Goal: Information Seeking & Learning: Learn about a topic

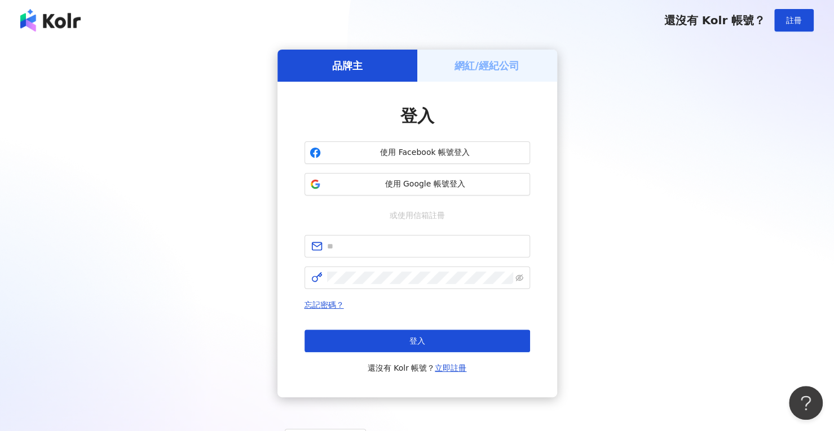
drag, startPoint x: 634, startPoint y: 192, endPoint x: 227, endPoint y: 186, distance: 407.1
click at [623, 192] on div "品牌主 網紅/經紀公司 登入 使用 Facebook 帳號登入 使用 Google 帳號登入 或使用信箱註冊 忘記密碼？ 登入 還沒有 Kolr 帳號？ 立即…" at bounding box center [417, 224] width 807 height 348
drag, startPoint x: 350, startPoint y: 238, endPoint x: 346, endPoint y: 243, distance: 6.1
click at [348, 238] on span at bounding box center [416, 246] width 225 height 23
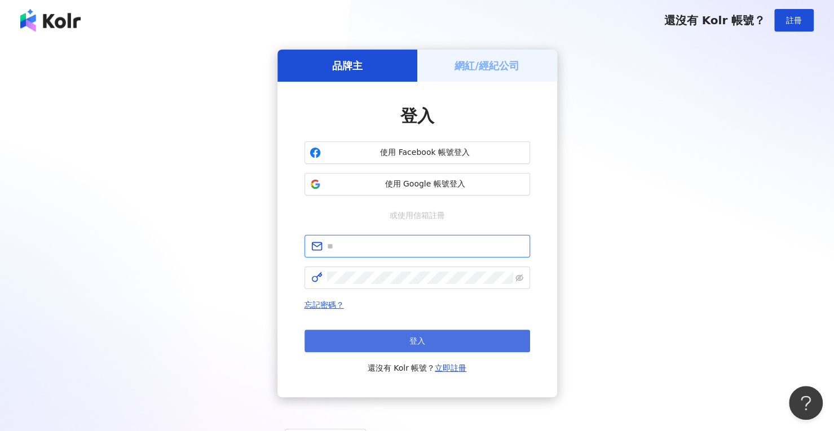
paste input "**********"
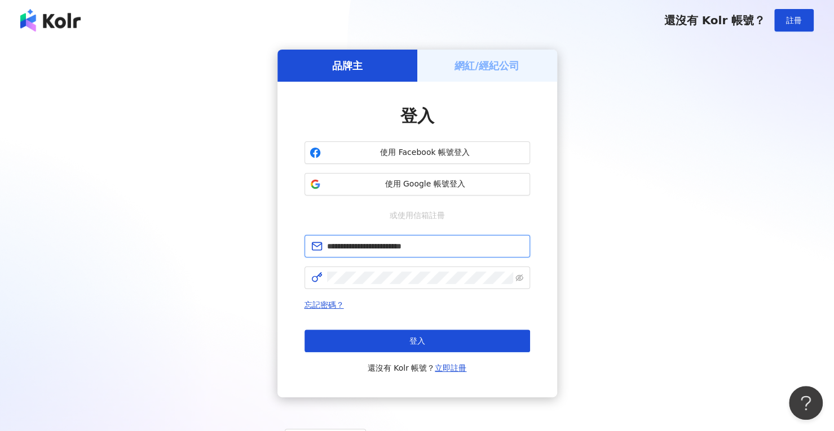
type input "**********"
drag, startPoint x: 731, startPoint y: 269, endPoint x: 532, endPoint y: 301, distance: 201.6
click at [731, 269] on div "**********" at bounding box center [417, 224] width 807 height 348
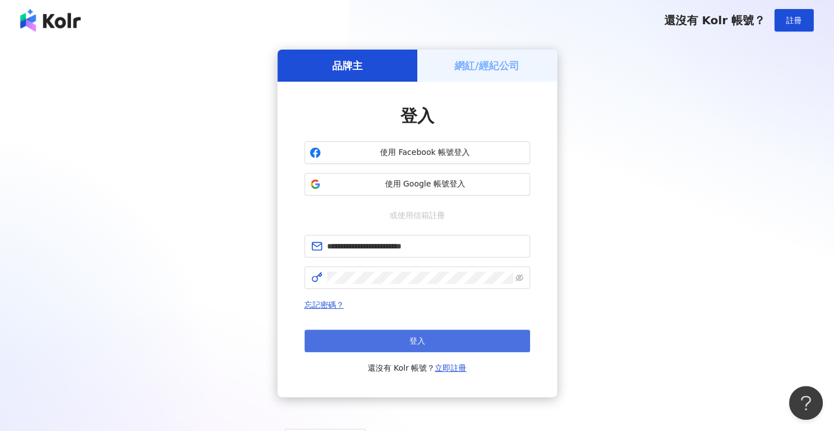
click at [409, 350] on button "登入" at bounding box center [416, 341] width 225 height 23
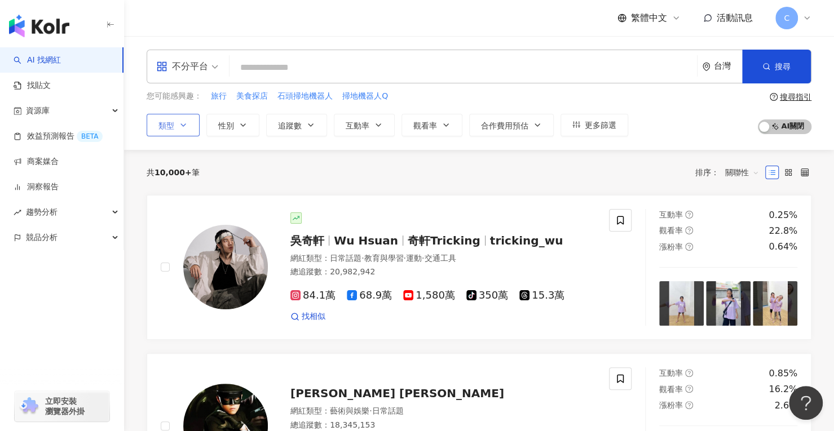
click at [166, 129] on span "類型" at bounding box center [166, 125] width 16 height 9
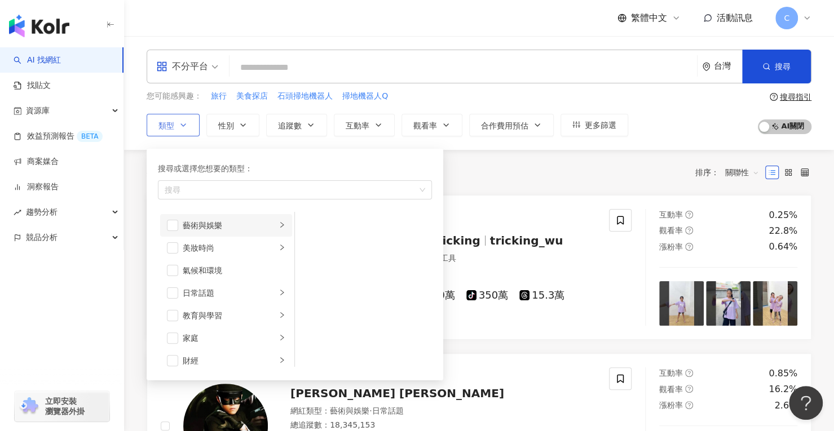
click at [180, 228] on li "藝術與娛樂" at bounding box center [226, 225] width 132 height 23
click at [176, 225] on span "button" at bounding box center [172, 225] width 11 height 11
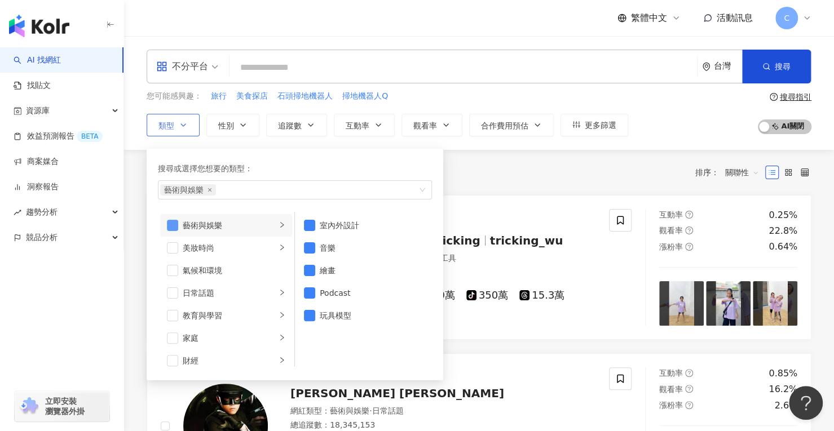
click at [176, 225] on span "button" at bounding box center [172, 225] width 11 height 11
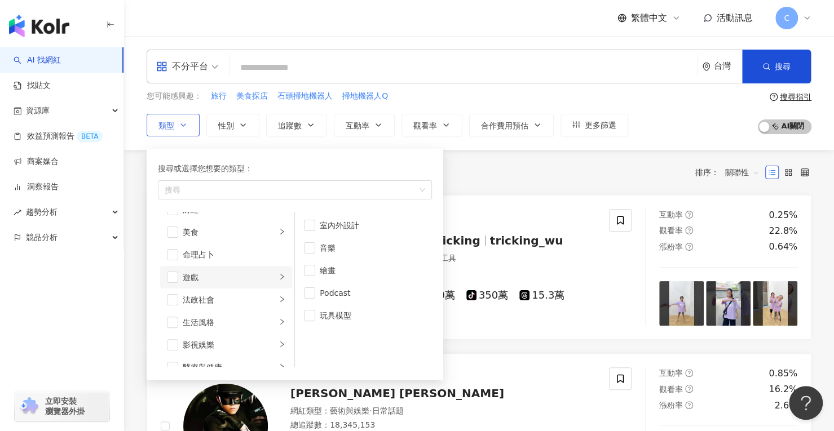
scroll to position [169, 0]
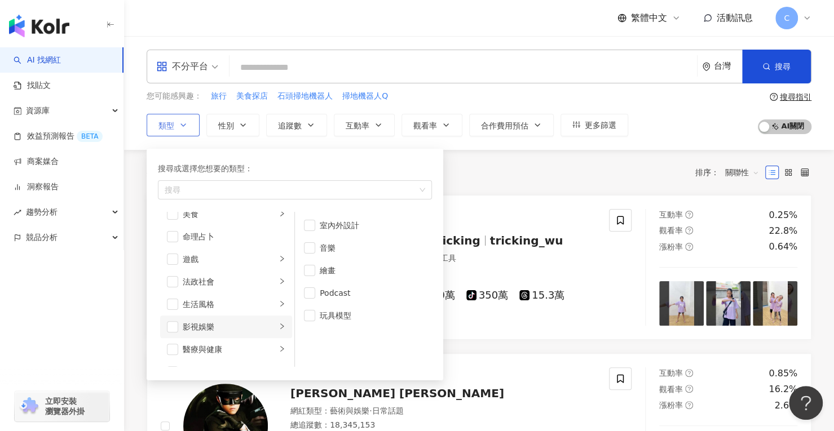
click at [223, 327] on div "影視娛樂" at bounding box center [230, 327] width 94 height 12
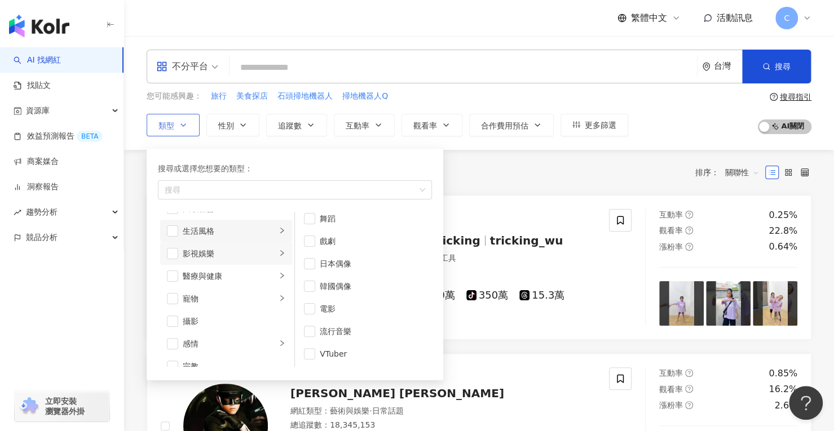
scroll to position [225, 0]
click at [208, 248] on div "生活風格" at bounding box center [230, 248] width 94 height 12
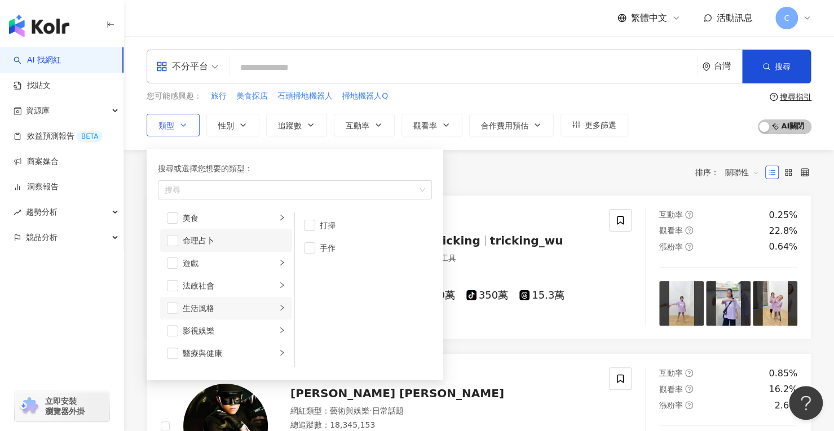
scroll to position [0, 0]
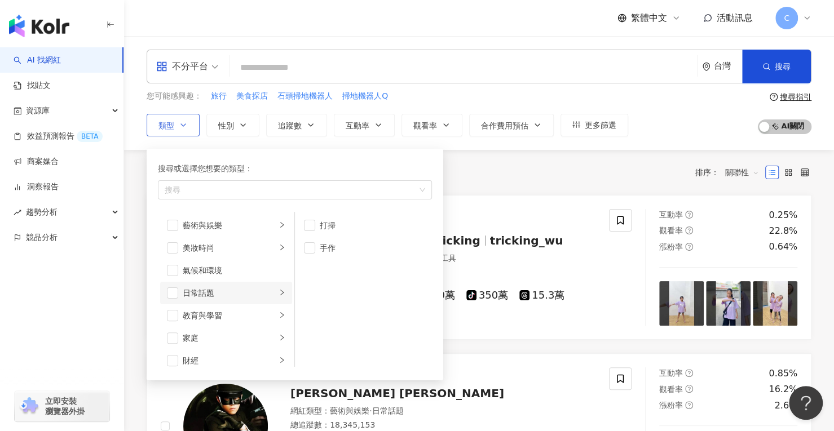
click at [222, 295] on div "日常話題" at bounding box center [230, 293] width 94 height 12
click at [221, 289] on div "日常話題" at bounding box center [230, 293] width 94 height 12
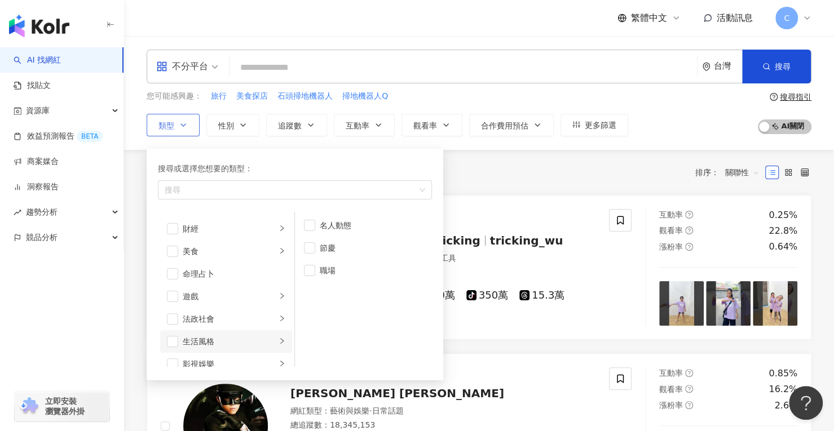
scroll to position [169, 0]
click at [351, 59] on input "search" at bounding box center [463, 67] width 458 height 21
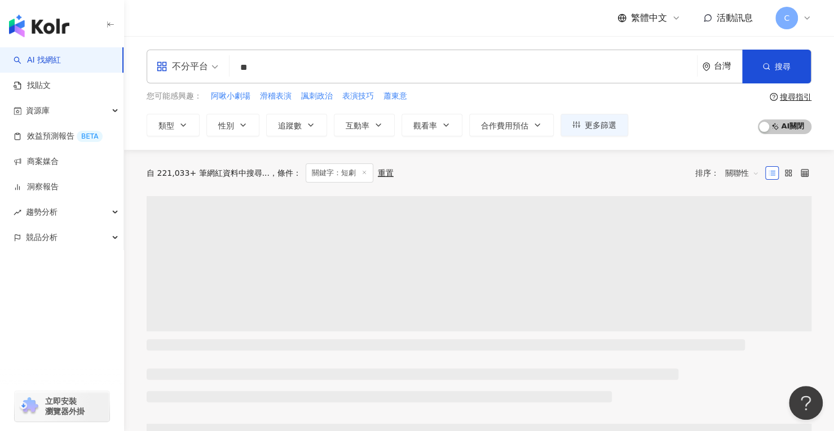
type input "**"
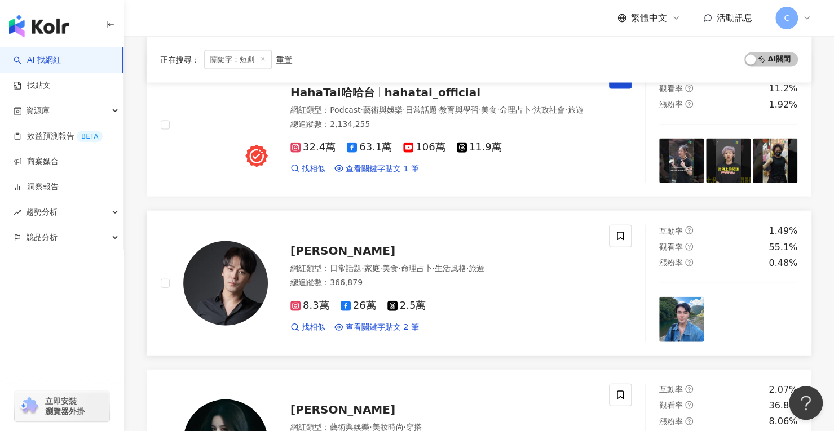
scroll to position [1691, 0]
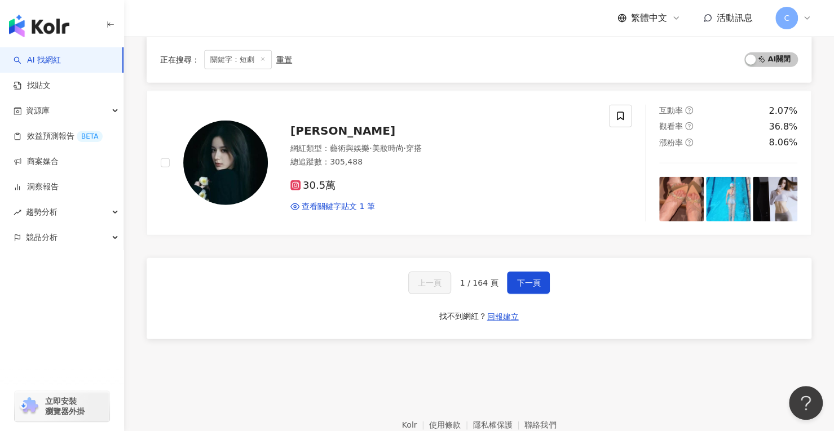
click at [530, 291] on div "上一頁 1 / 164 頁 下一頁 找不到網紅？ 回報建立" at bounding box center [479, 298] width 665 height 81
click at [530, 284] on button "下一頁" at bounding box center [528, 283] width 43 height 23
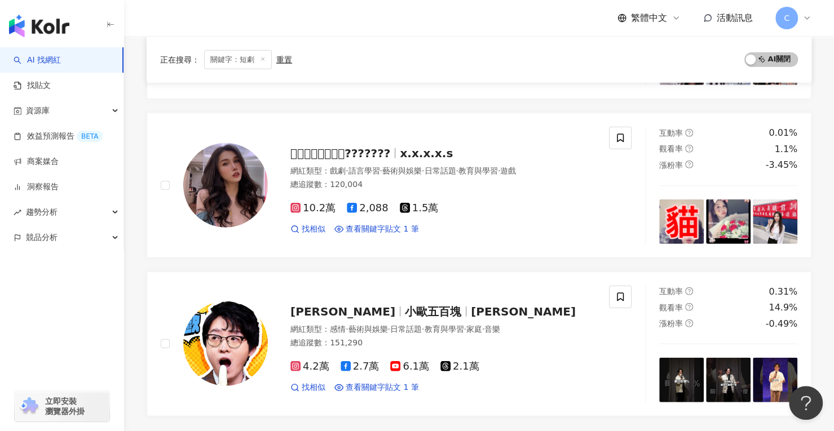
scroll to position [1804, 0]
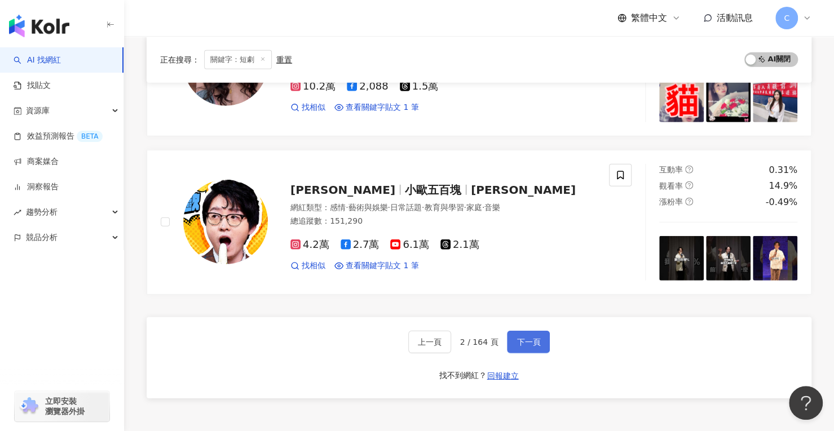
click at [522, 338] on span "下一頁" at bounding box center [528, 342] width 24 height 9
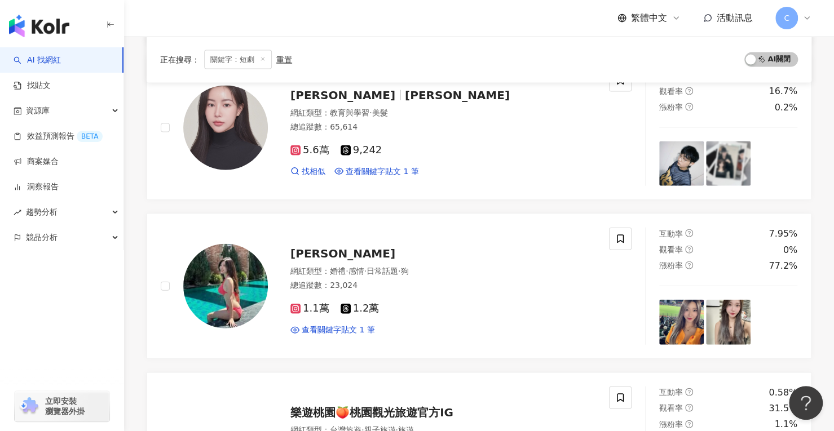
scroll to position [1748, 0]
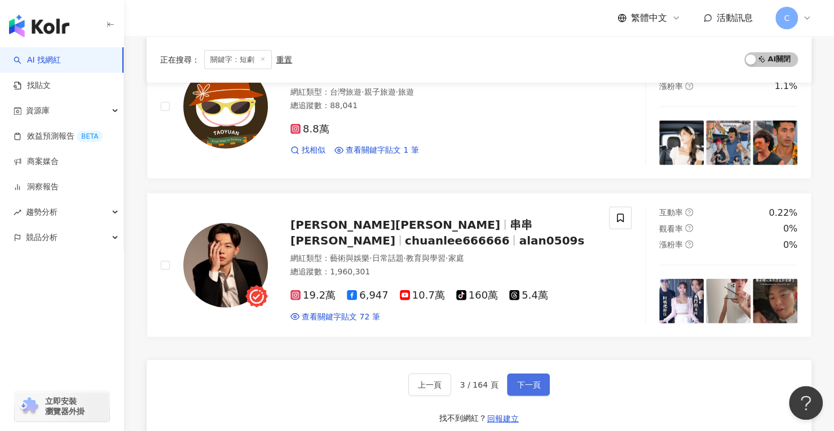
click at [526, 381] on span "下一頁" at bounding box center [528, 385] width 24 height 9
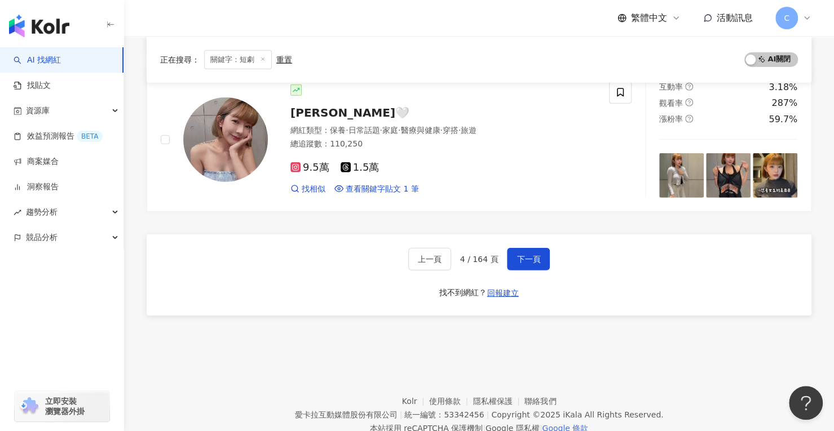
scroll to position [1904, 0]
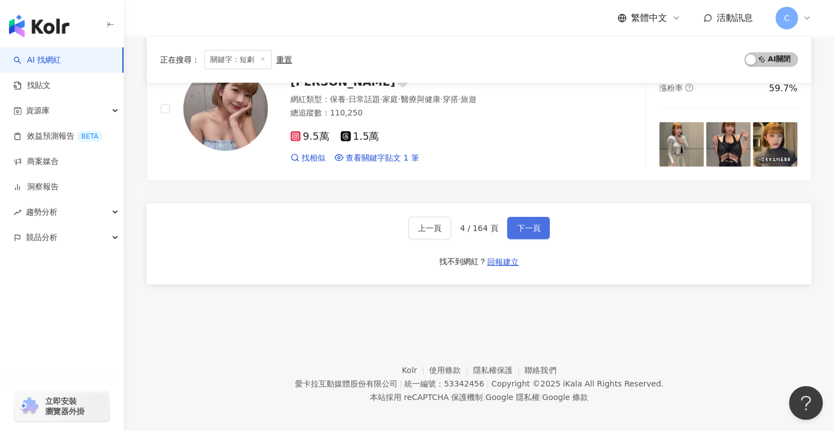
click at [520, 224] on span "下一頁" at bounding box center [528, 228] width 24 height 9
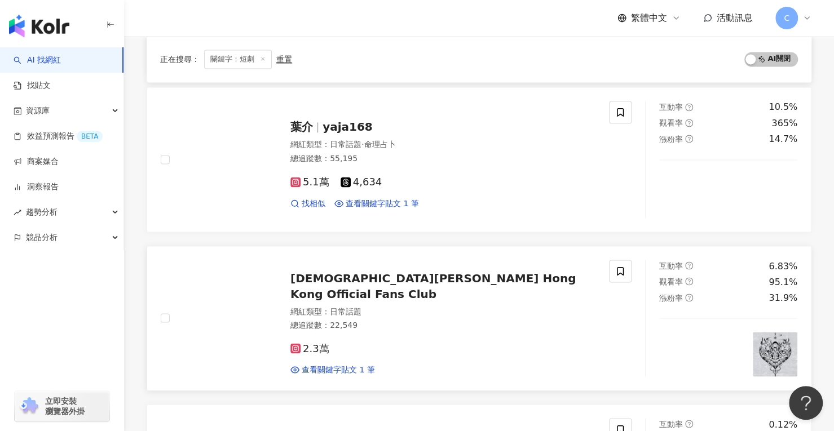
scroll to position [890, 0]
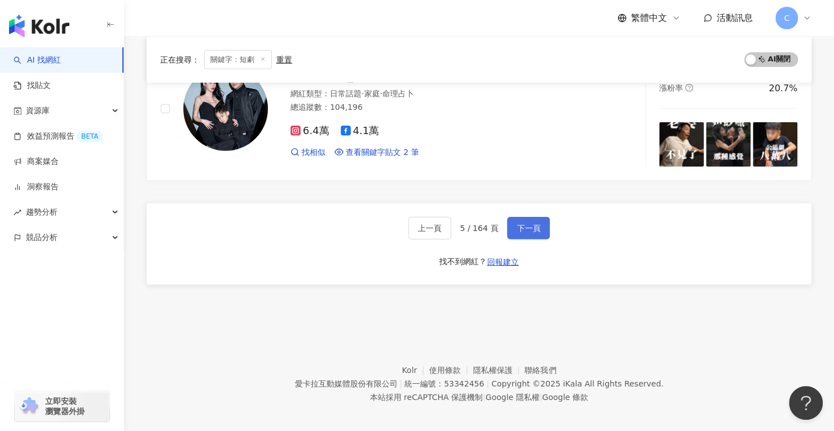
click at [523, 228] on button "下一頁" at bounding box center [528, 228] width 43 height 23
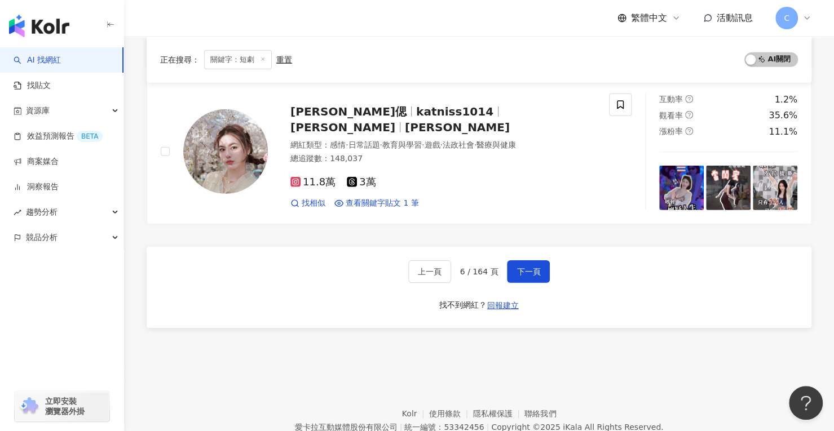
scroll to position [1971, 0]
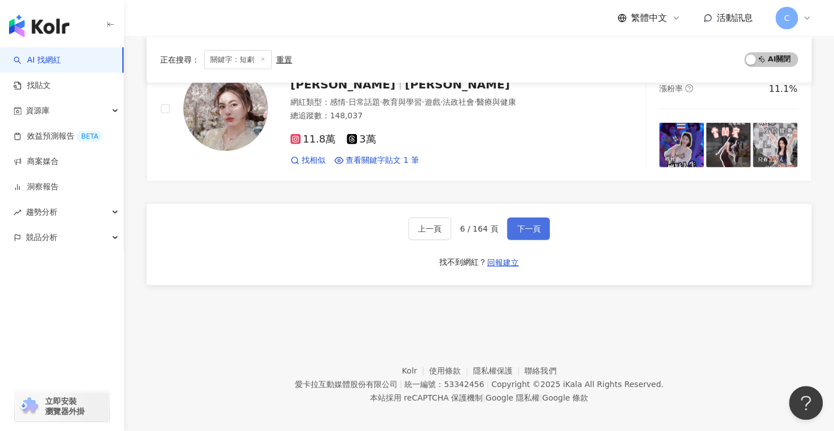
click at [528, 227] on span "下一頁" at bounding box center [528, 228] width 24 height 9
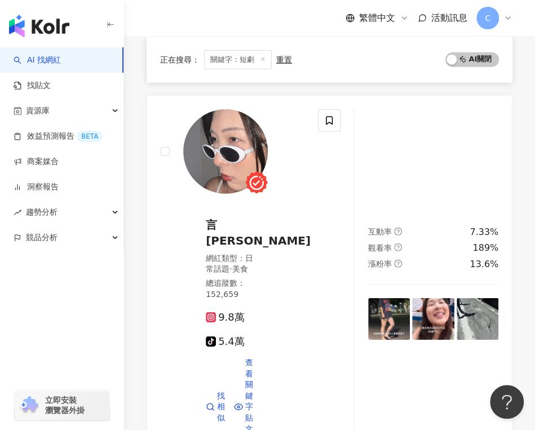
scroll to position [2795, 0]
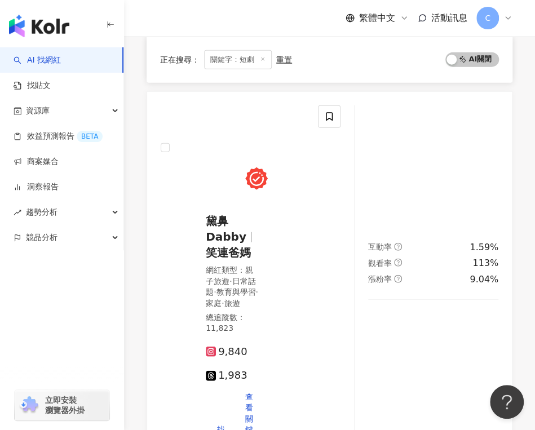
scroll to position [2665, 0]
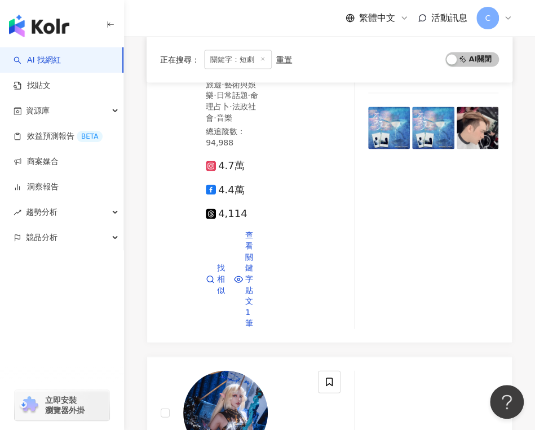
scroll to position [2706, 0]
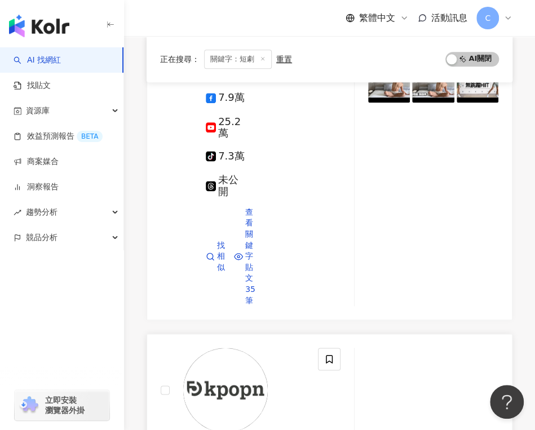
scroll to position [676, 0]
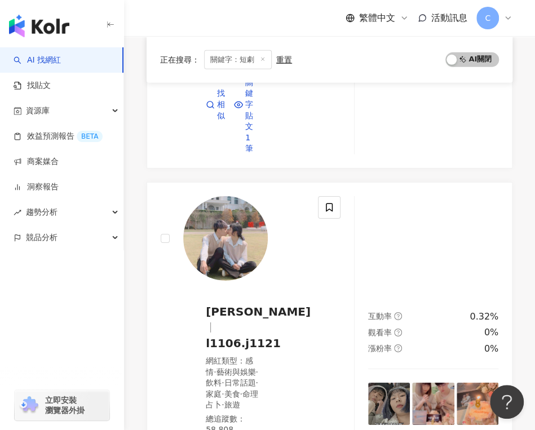
scroll to position [2919, 0]
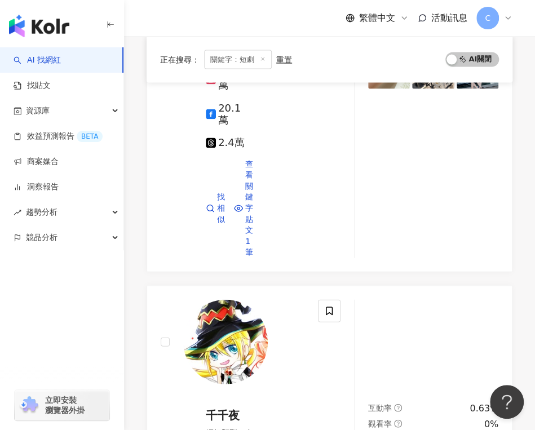
scroll to position [2537, 0]
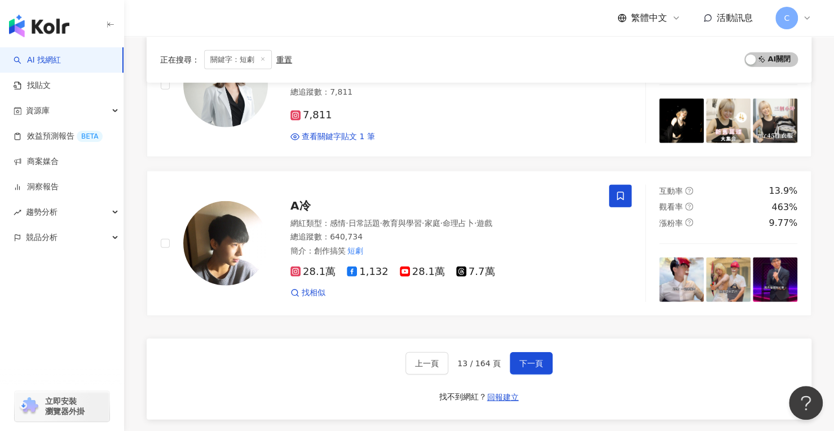
scroll to position [1691, 0]
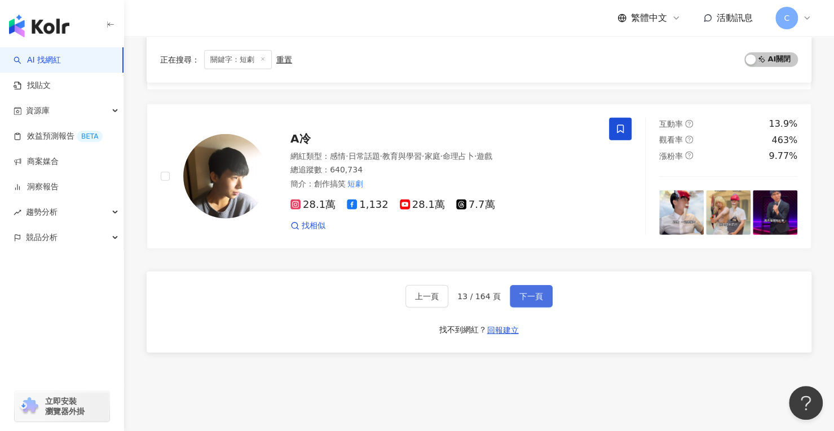
click at [521, 292] on span "下一頁" at bounding box center [531, 296] width 24 height 9
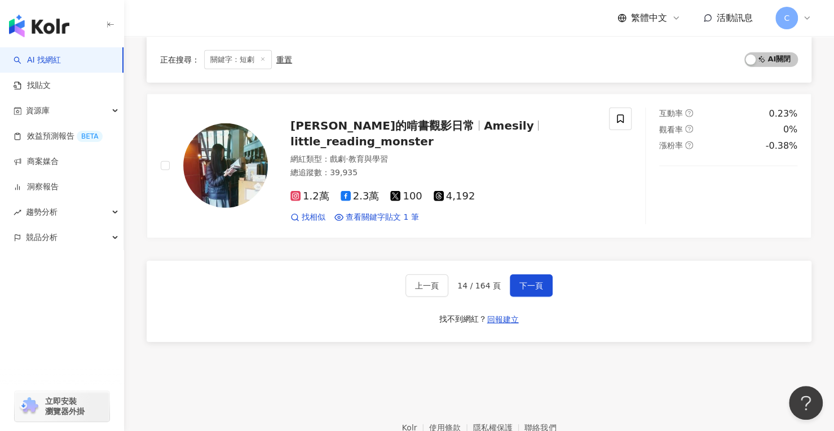
scroll to position [1938, 0]
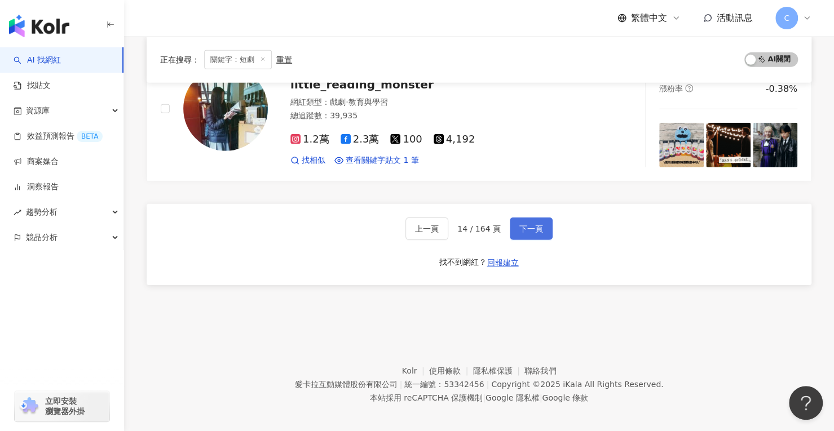
click at [536, 224] on span "下一頁" at bounding box center [531, 228] width 24 height 9
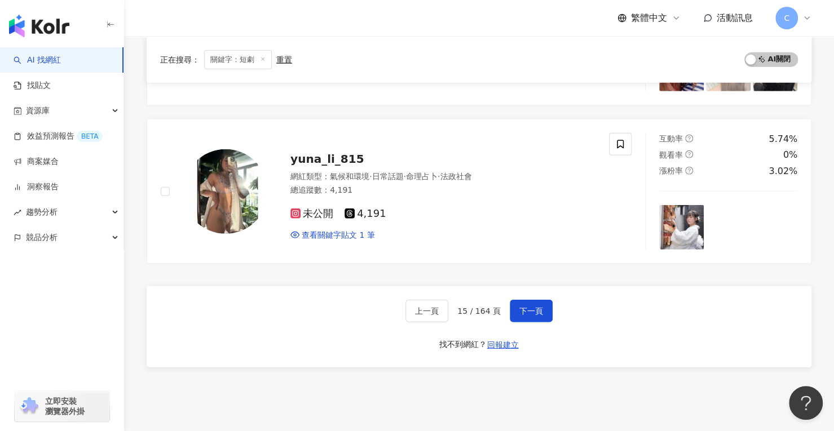
scroll to position [1904, 0]
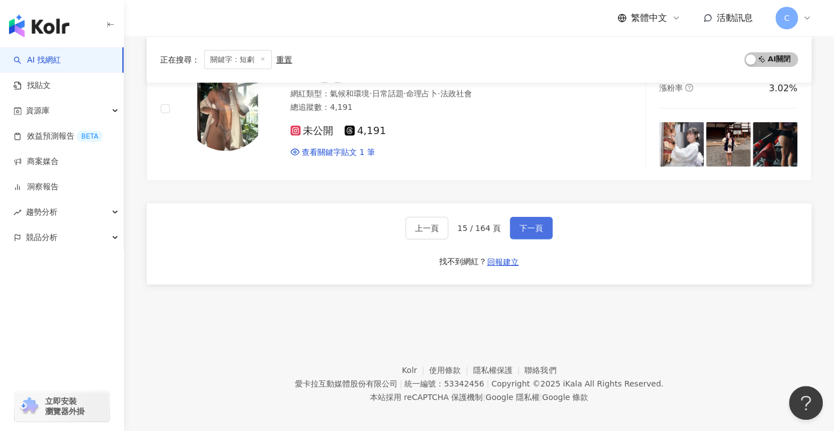
click at [527, 227] on span "下一頁" at bounding box center [531, 228] width 24 height 9
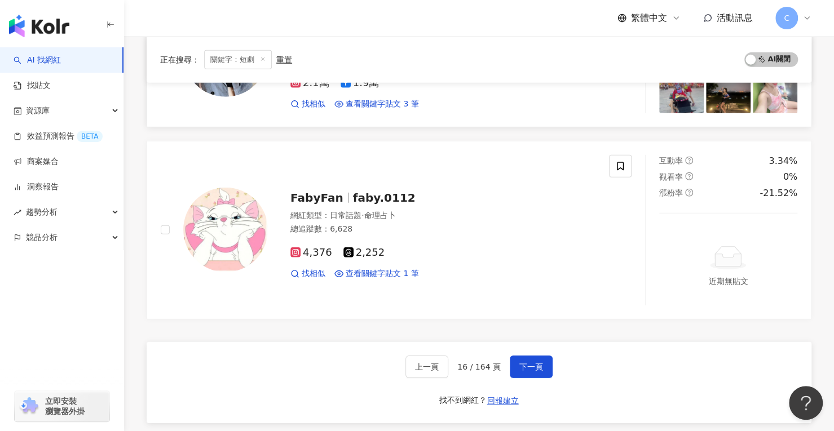
scroll to position [1917, 0]
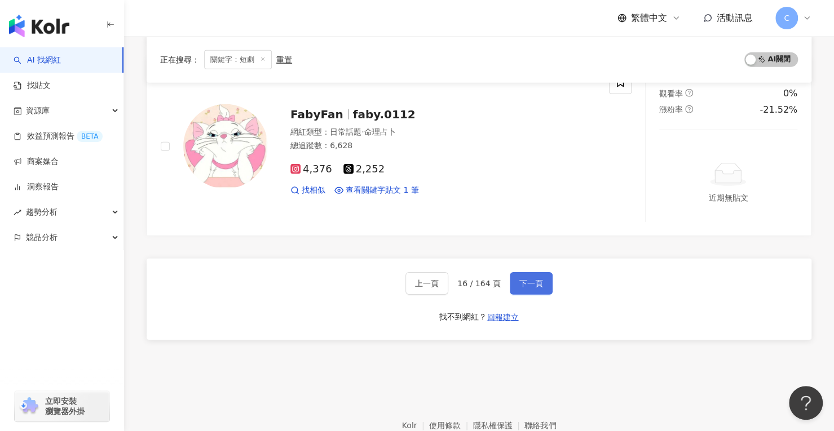
click at [520, 279] on span "下一頁" at bounding box center [531, 283] width 24 height 9
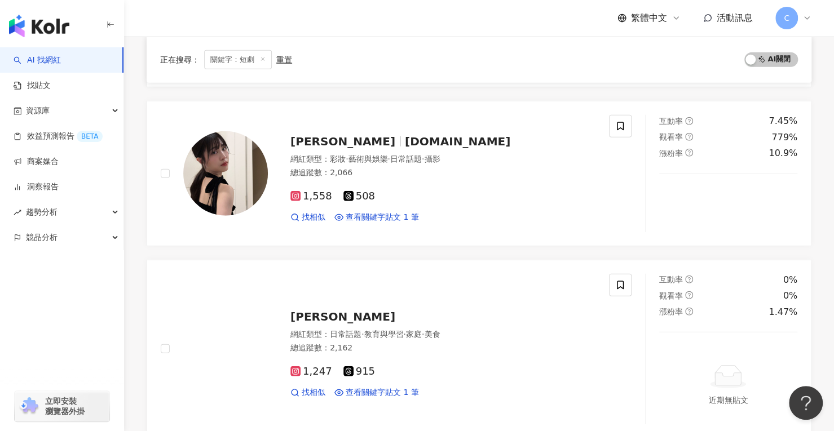
scroll to position [1804, 0]
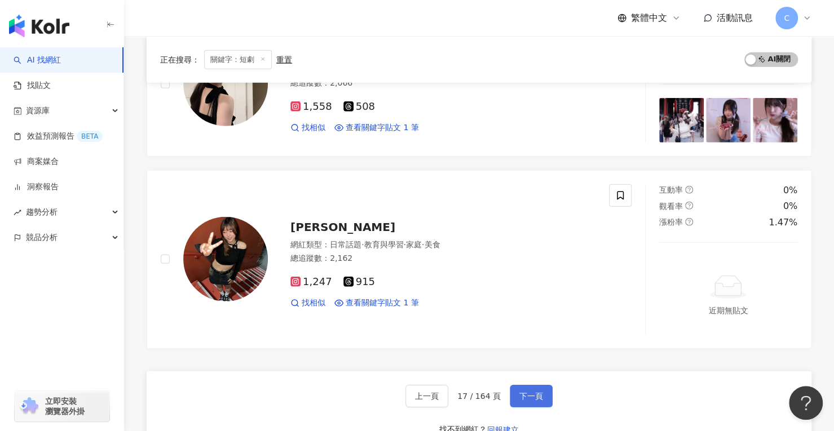
click at [524, 392] on span "下一頁" at bounding box center [531, 396] width 24 height 9
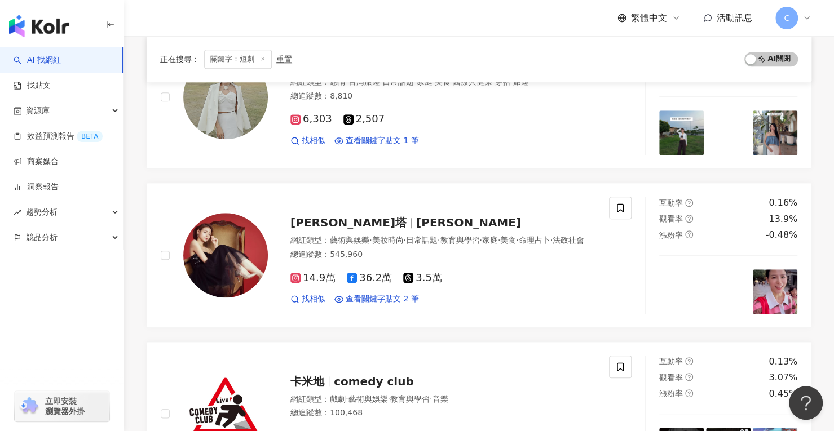
scroll to position [1774, 0]
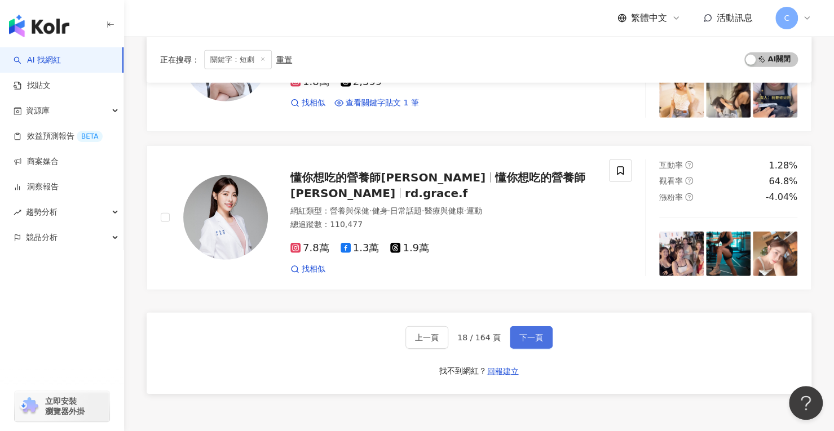
scroll to position [1885, 0]
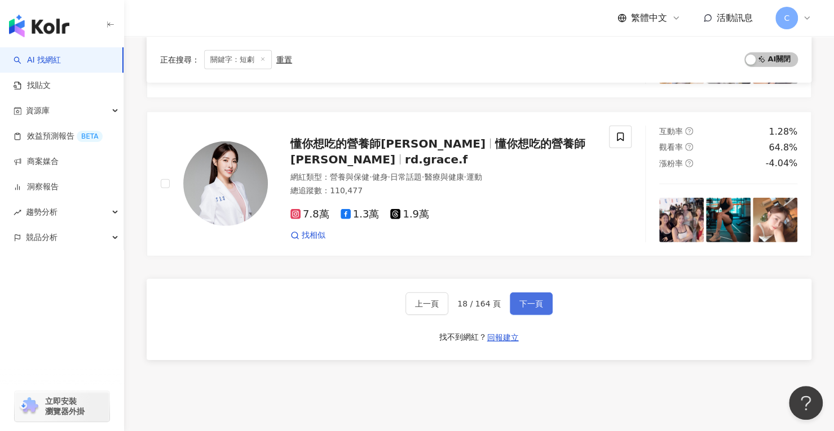
click at [537, 299] on span "下一頁" at bounding box center [531, 303] width 24 height 9
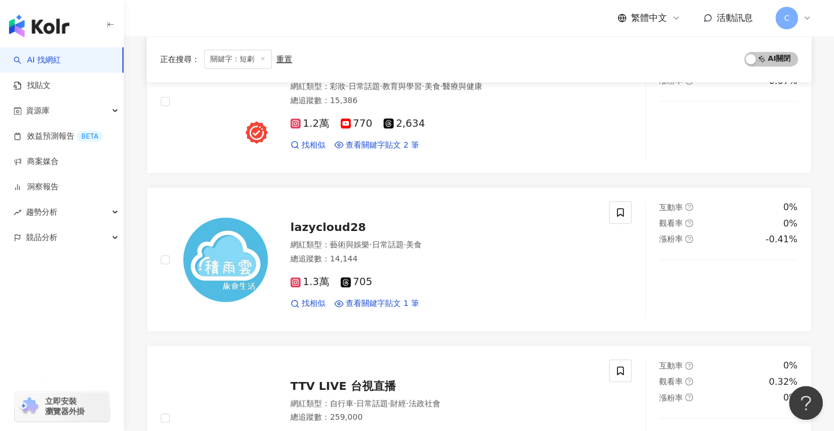
scroll to position [0, 0]
